Goal: Task Accomplishment & Management: Use online tool/utility

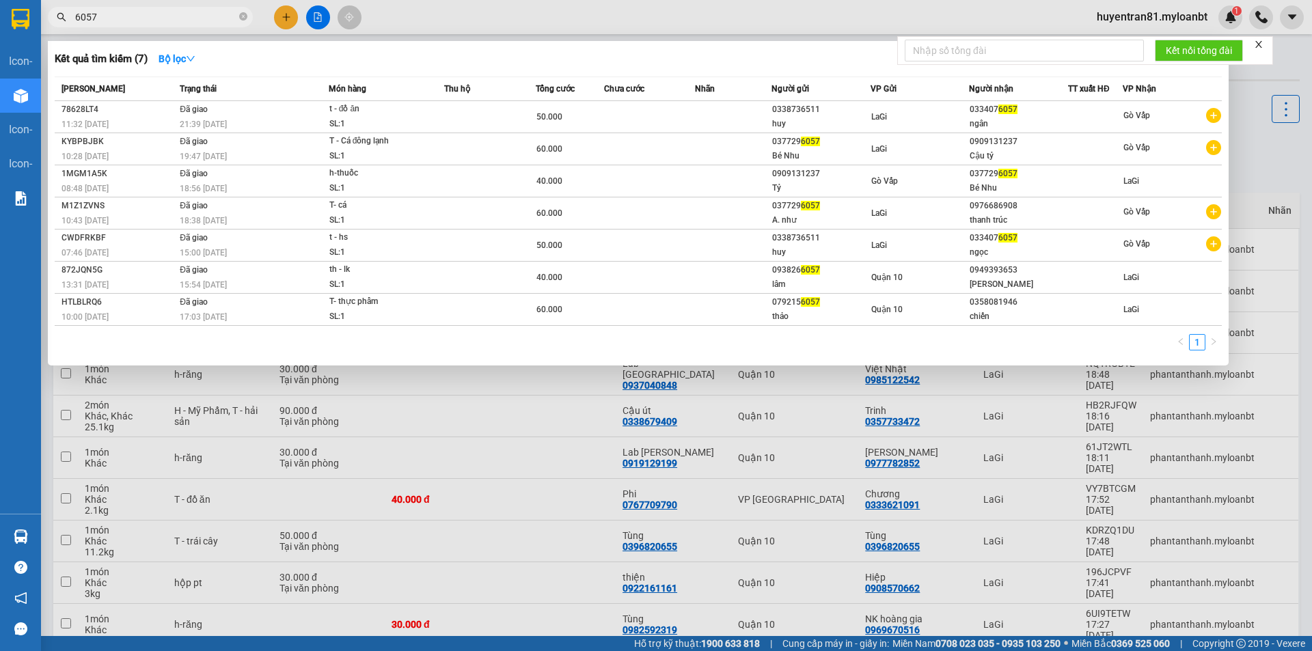
click at [86, 19] on input "6057" at bounding box center [155, 17] width 161 height 15
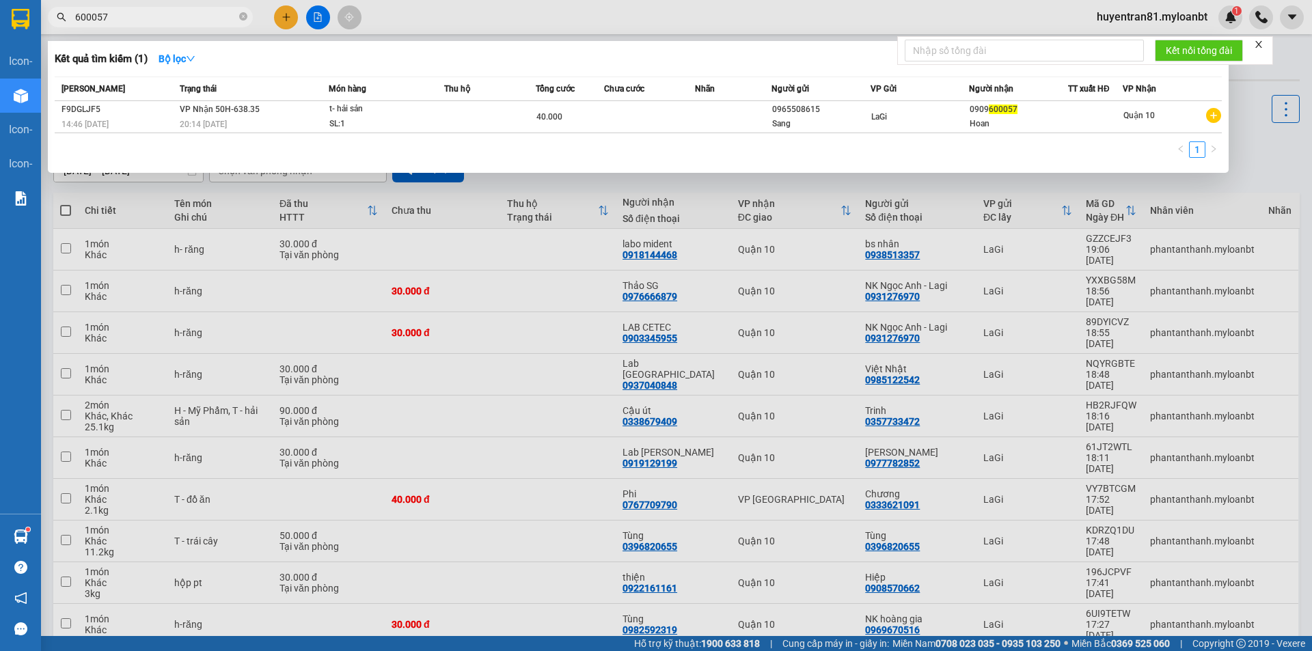
drag, startPoint x: 131, startPoint y: 21, endPoint x: 71, endPoint y: 10, distance: 60.5
click at [71, 10] on span "600057" at bounding box center [150, 17] width 205 height 21
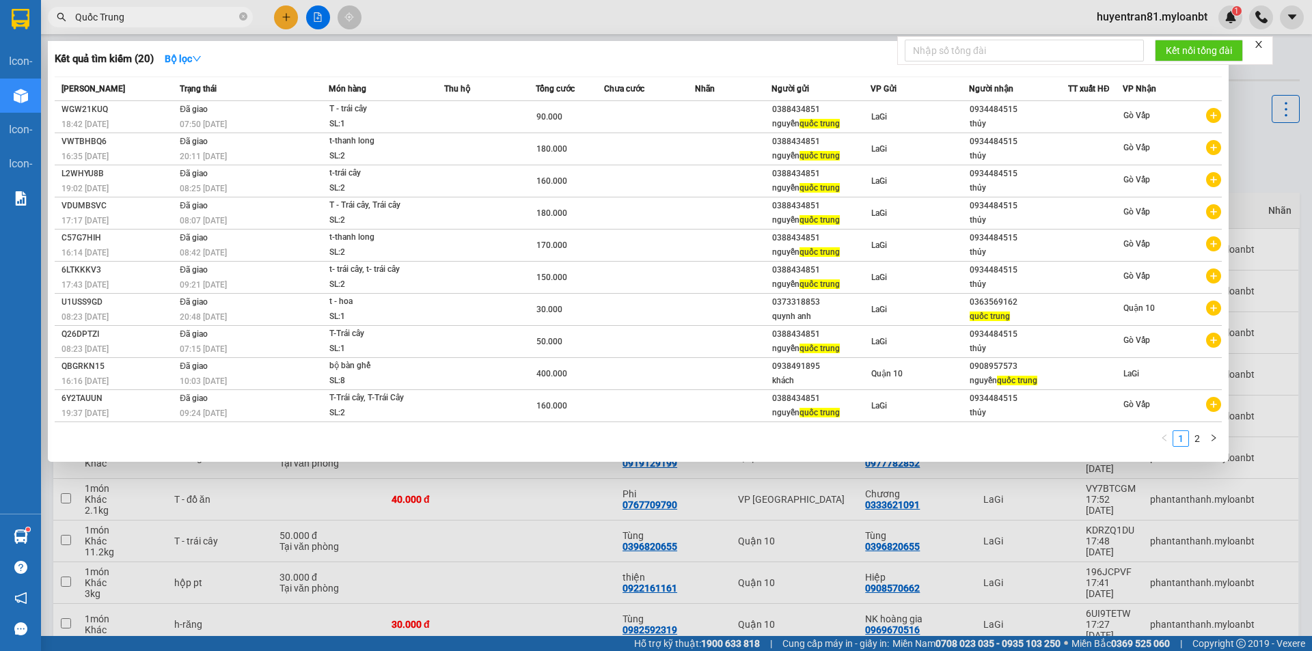
type input "Quốc Trung"
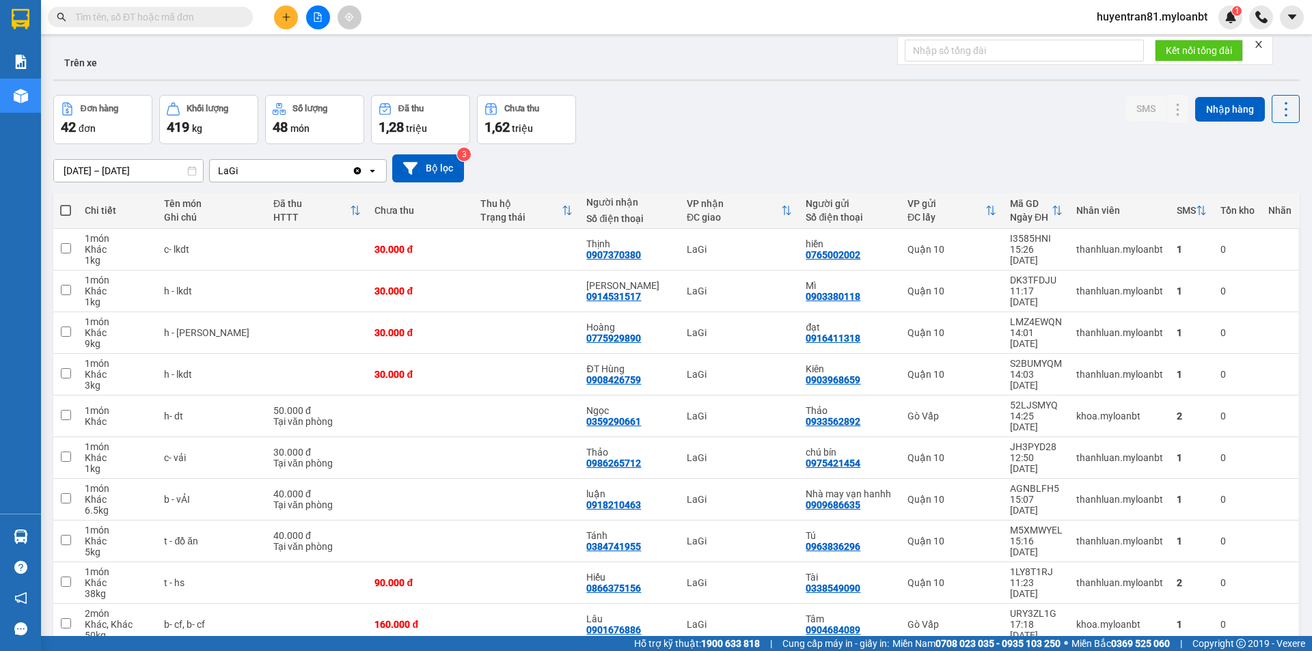
click at [200, 9] on span at bounding box center [150, 17] width 205 height 21
click at [159, 21] on input "text" at bounding box center [155, 17] width 161 height 15
click at [108, 19] on input "text" at bounding box center [155, 17] width 161 height 15
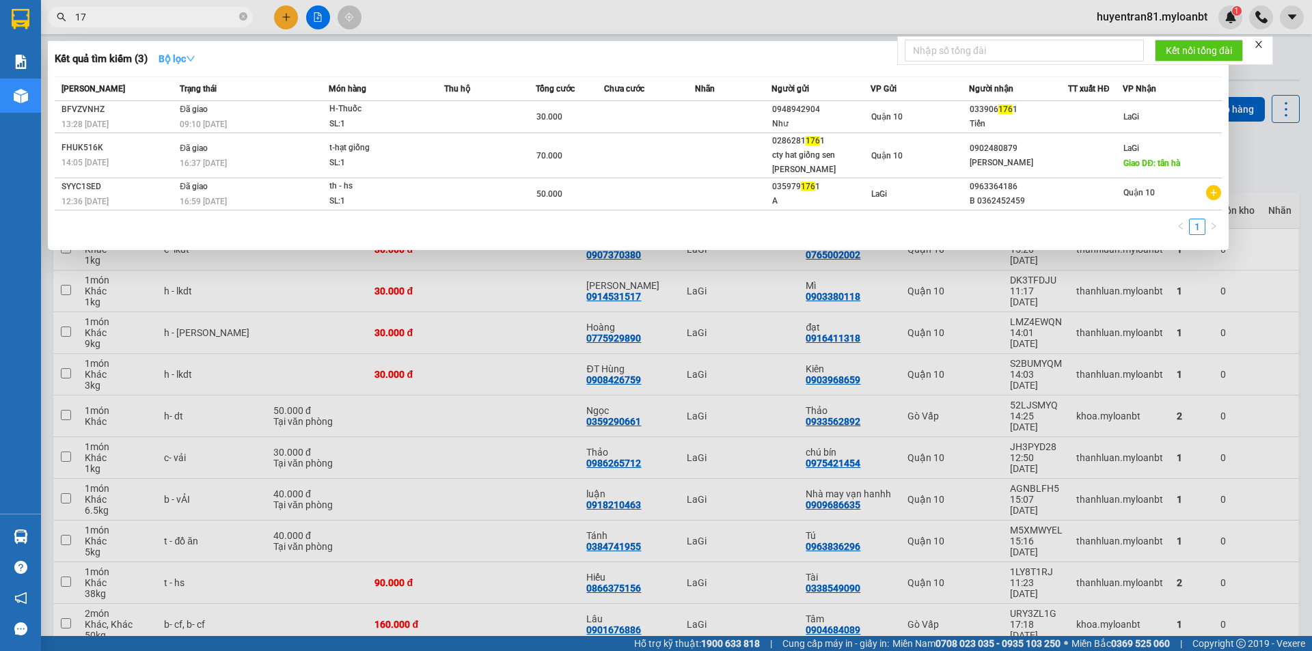
type input "1"
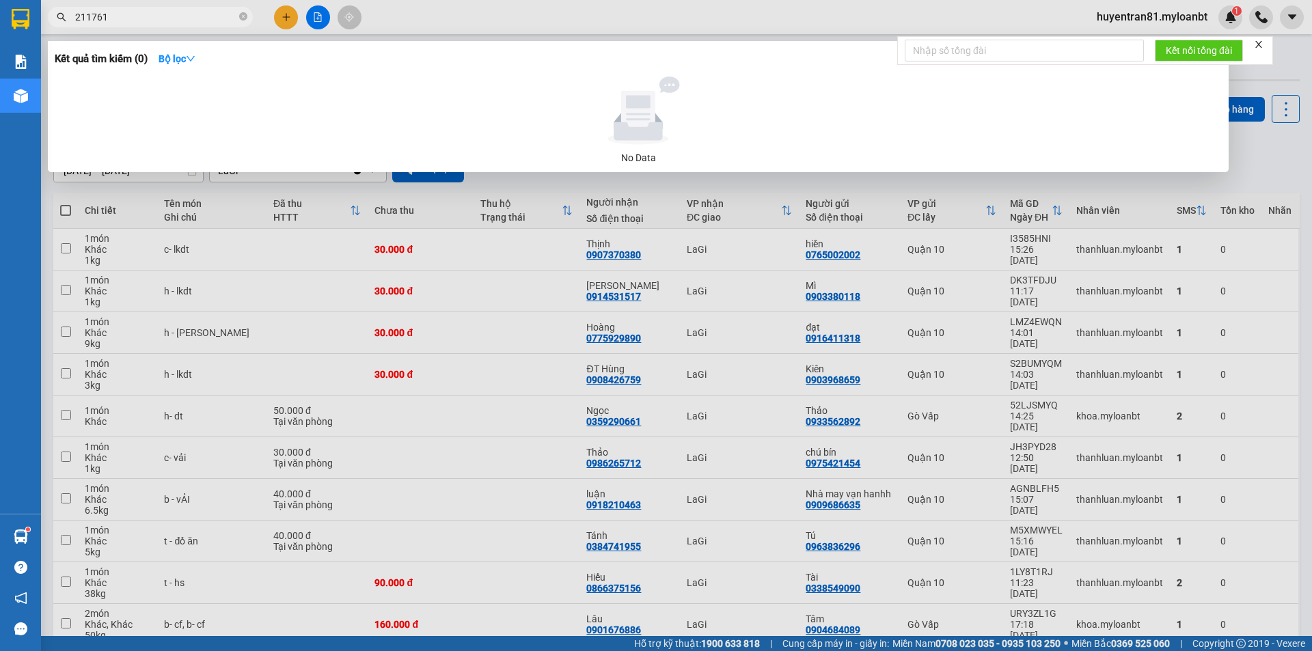
type input "211761"
